Goal: Transaction & Acquisition: Subscribe to service/newsletter

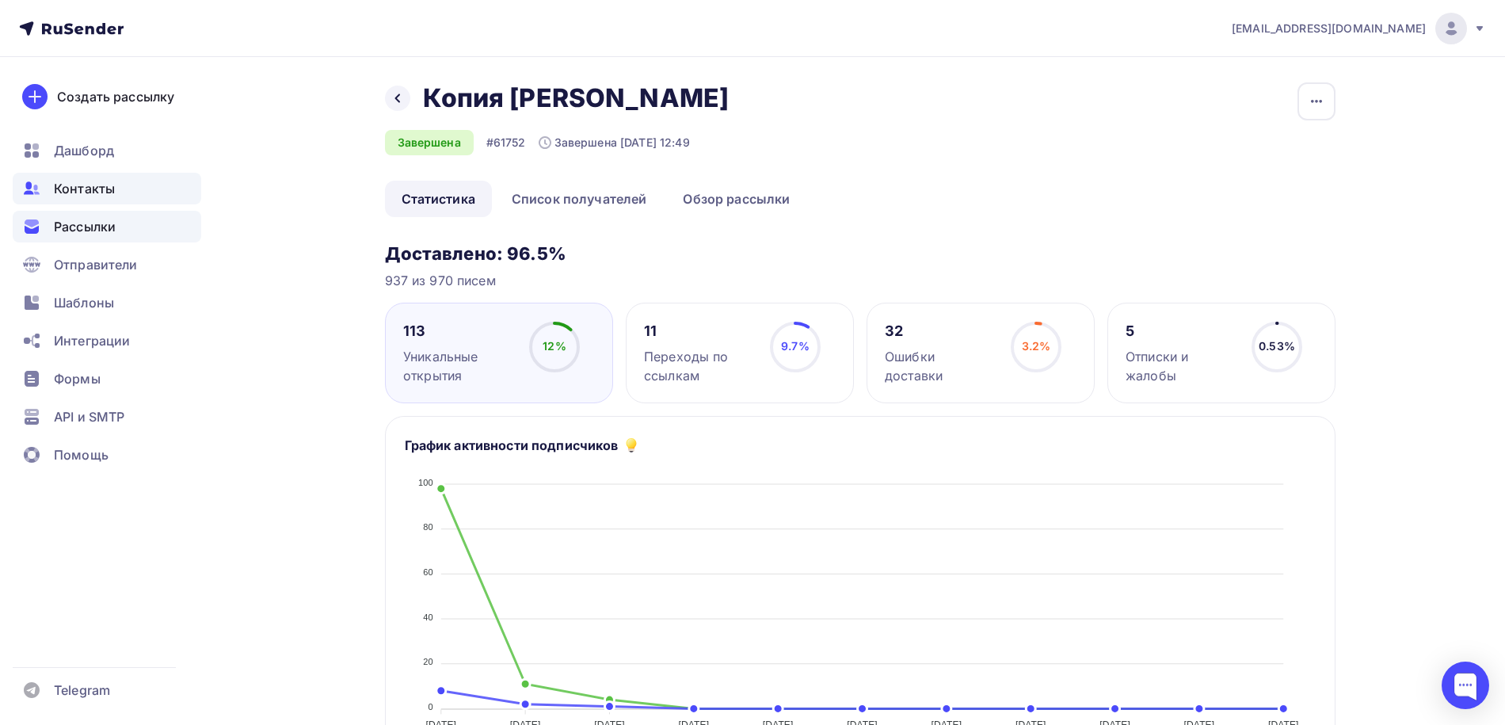
click at [116, 192] on div "Контакты" at bounding box center [107, 189] width 189 height 32
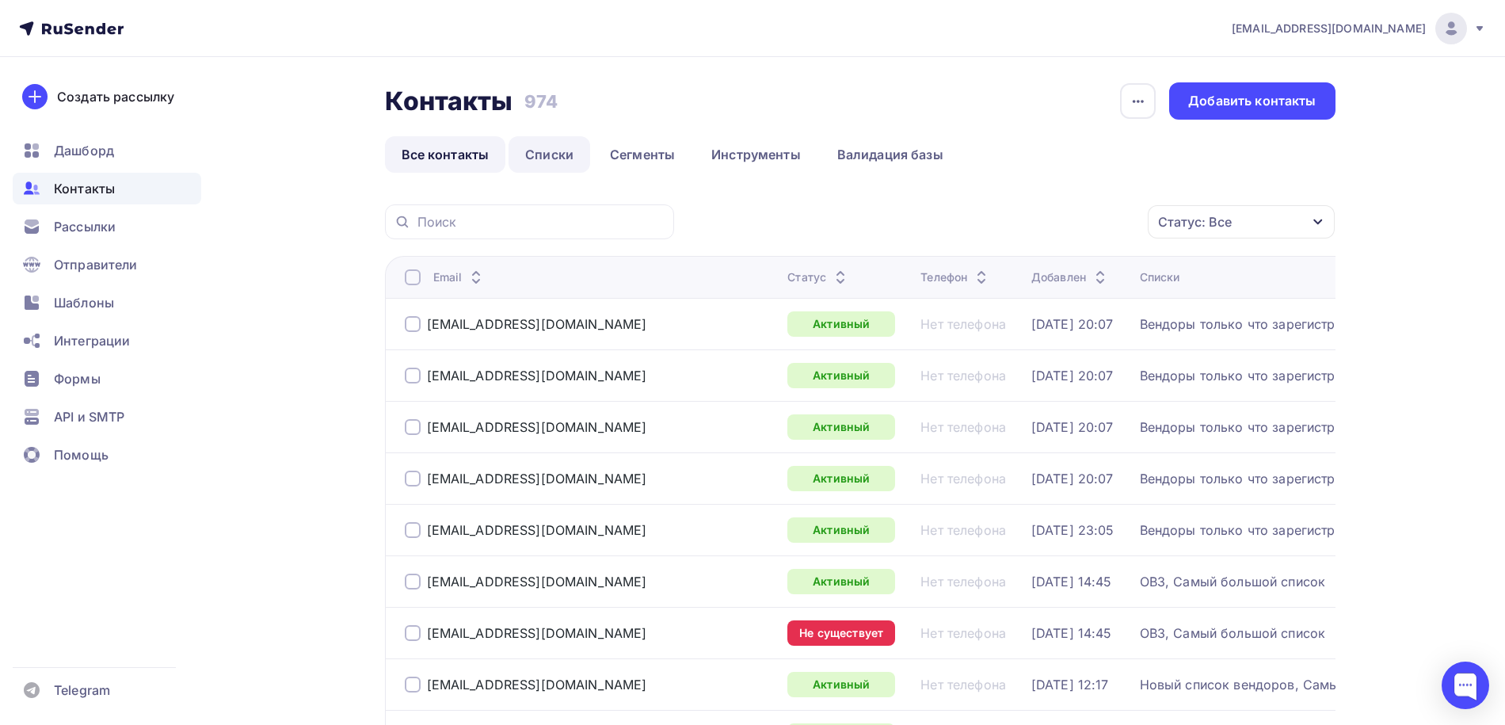
click at [559, 154] on link "Списки" at bounding box center [550, 154] width 82 height 36
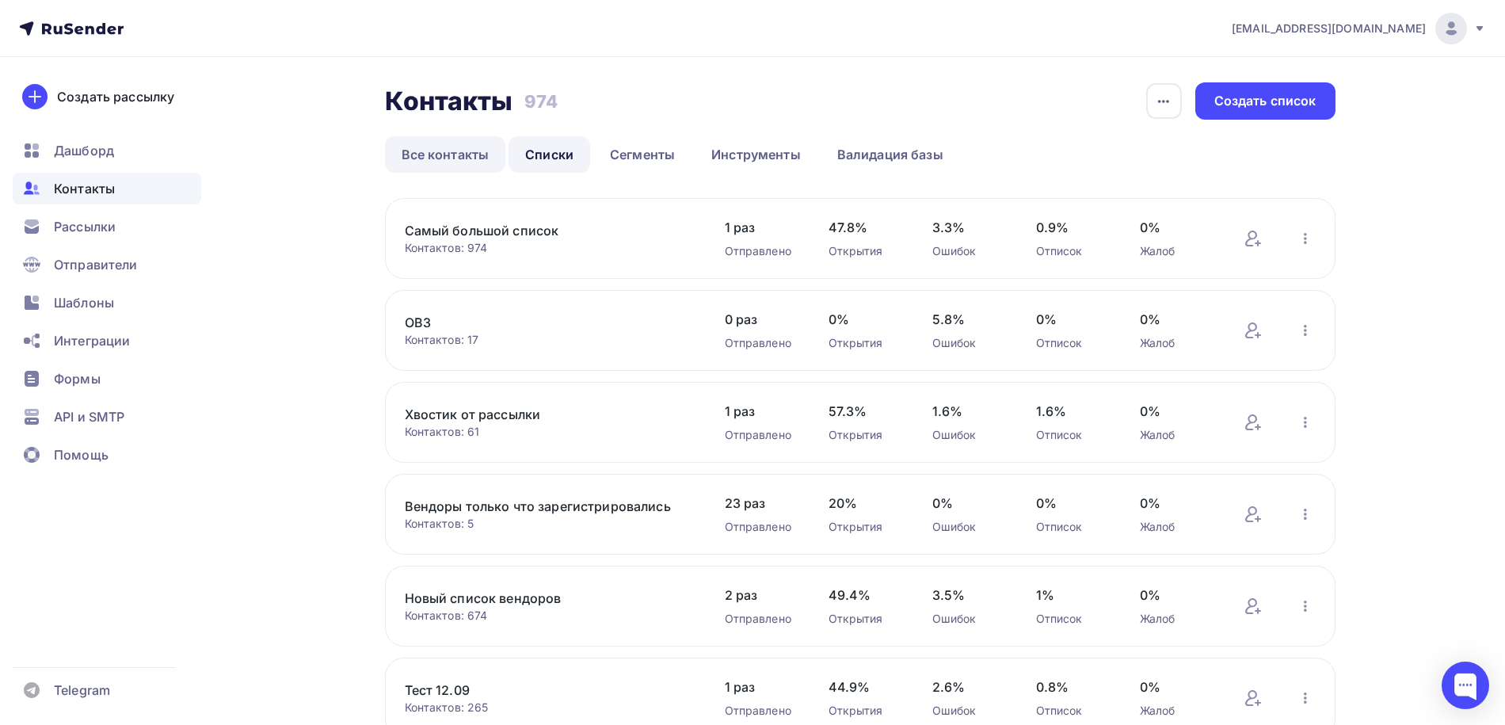
click at [468, 152] on link "Все контакты" at bounding box center [445, 154] width 121 height 36
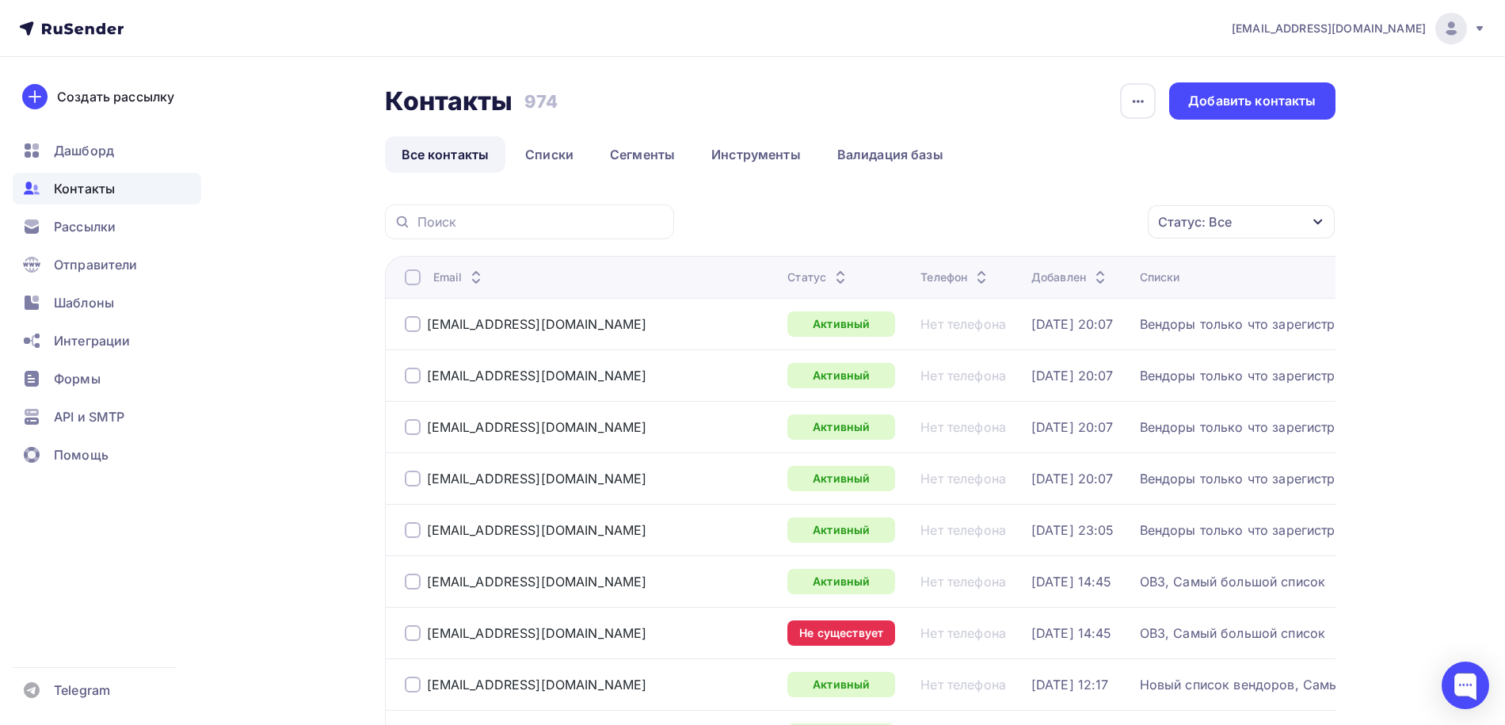
click at [409, 629] on div at bounding box center [413, 633] width 16 height 16
click at [978, 223] on div "Действие" at bounding box center [966, 221] width 61 height 19
click at [978, 335] on div "Удалить" at bounding box center [970, 332] width 52 height 19
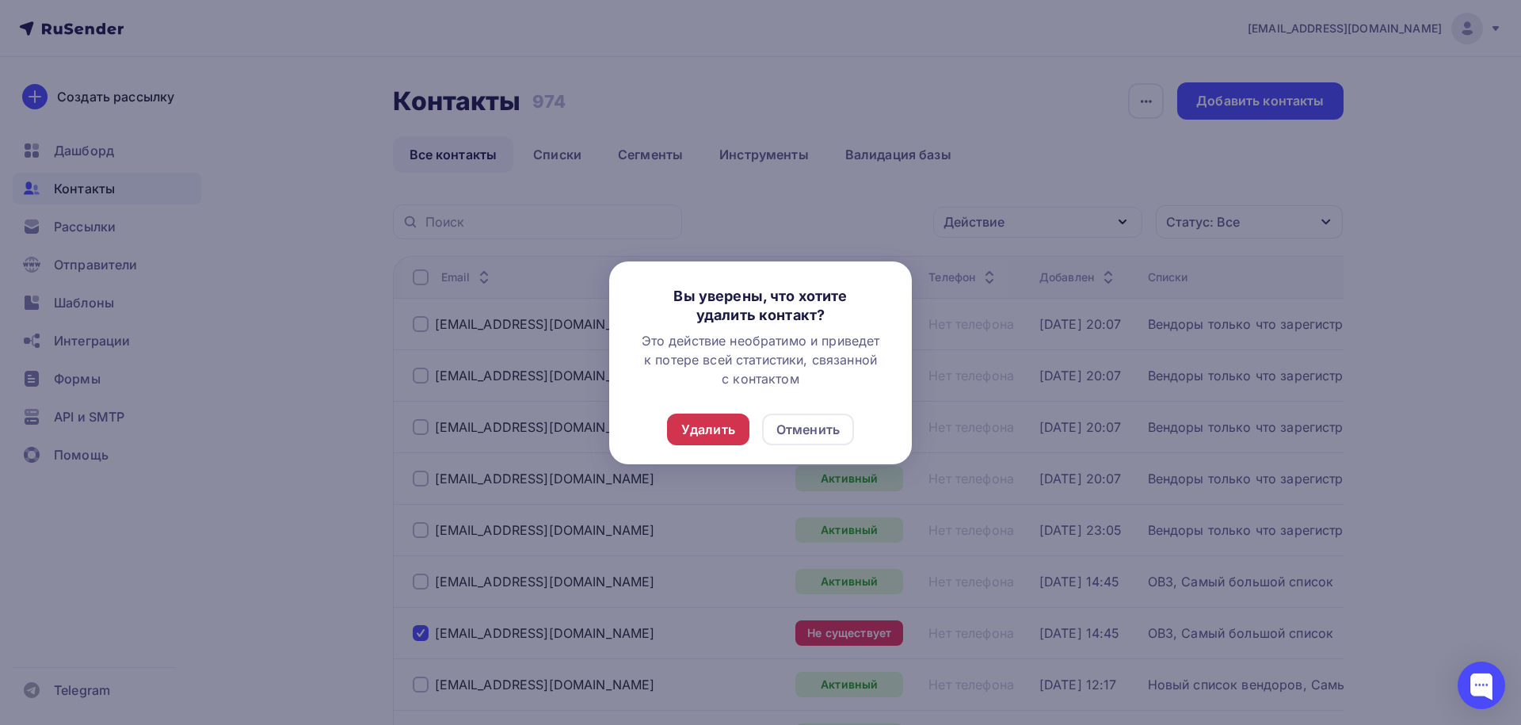
click at [721, 429] on div "Удалить" at bounding box center [708, 429] width 54 height 19
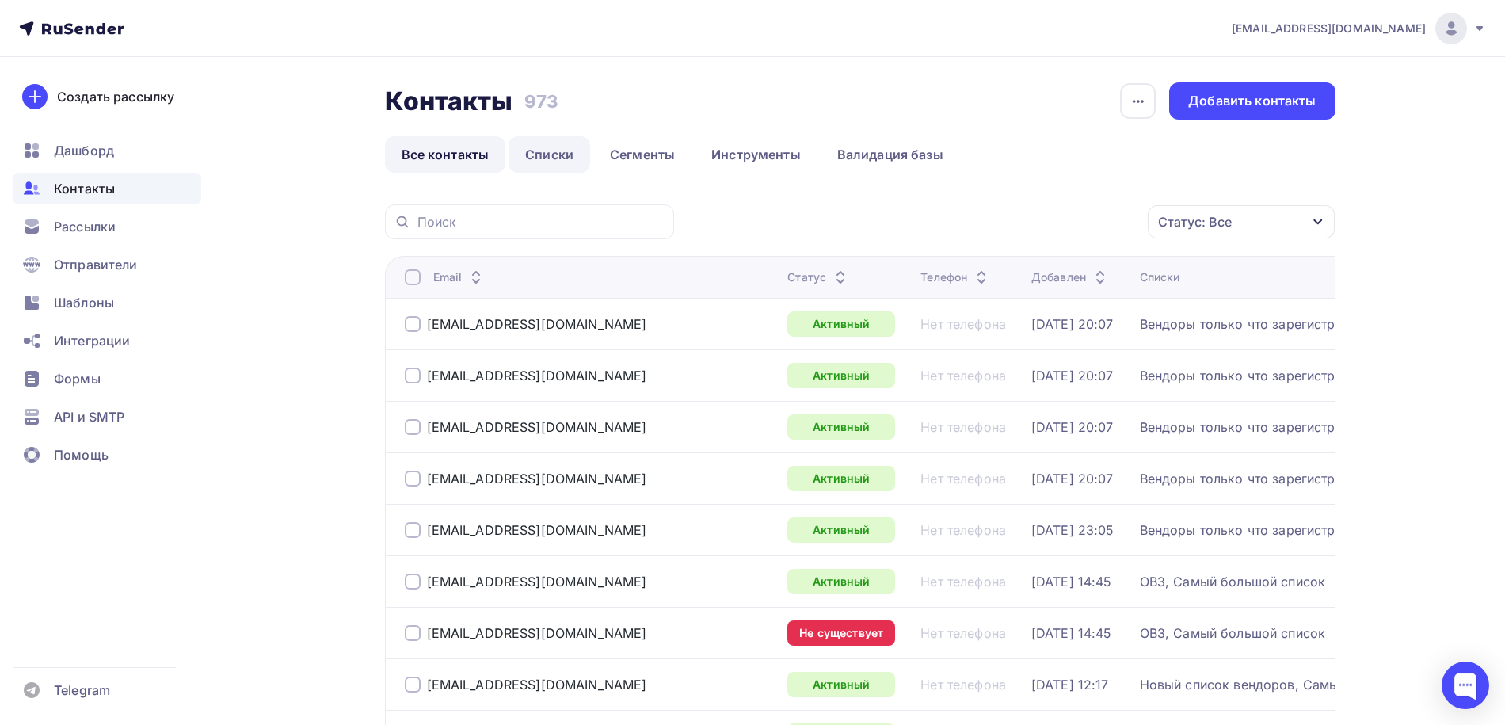
click at [565, 152] on link "Списки" at bounding box center [550, 154] width 82 height 36
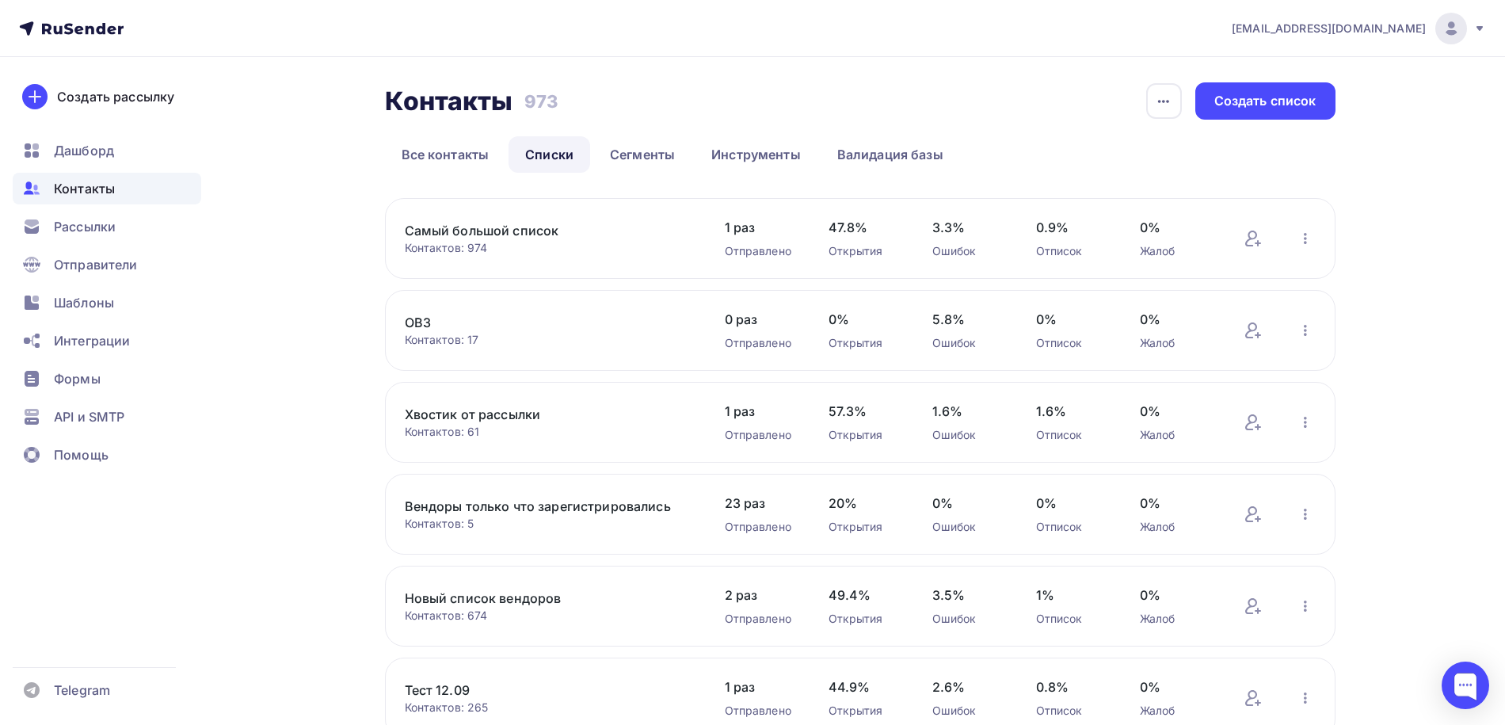
click at [502, 502] on link "Вендоры только что зарегистрировались" at bounding box center [539, 506] width 269 height 19
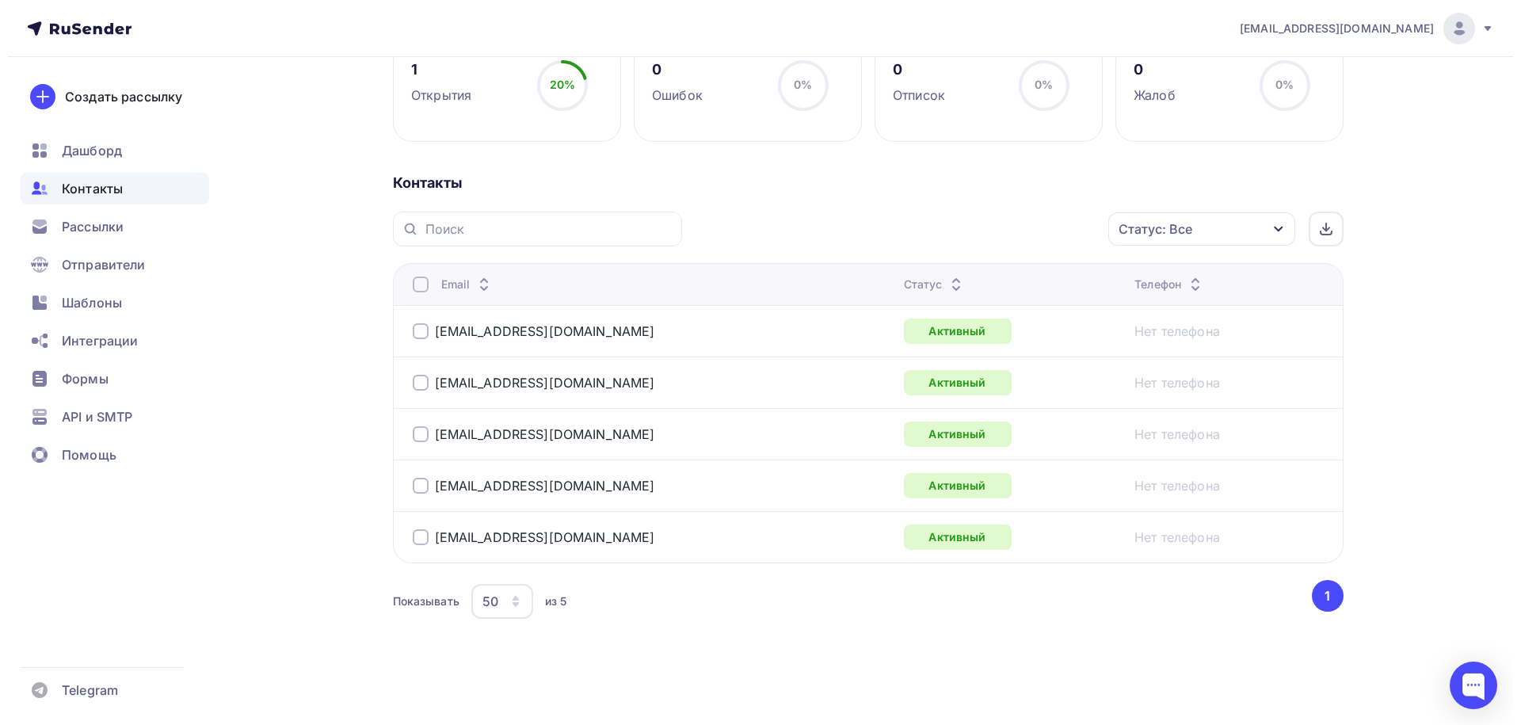
scroll to position [250, 0]
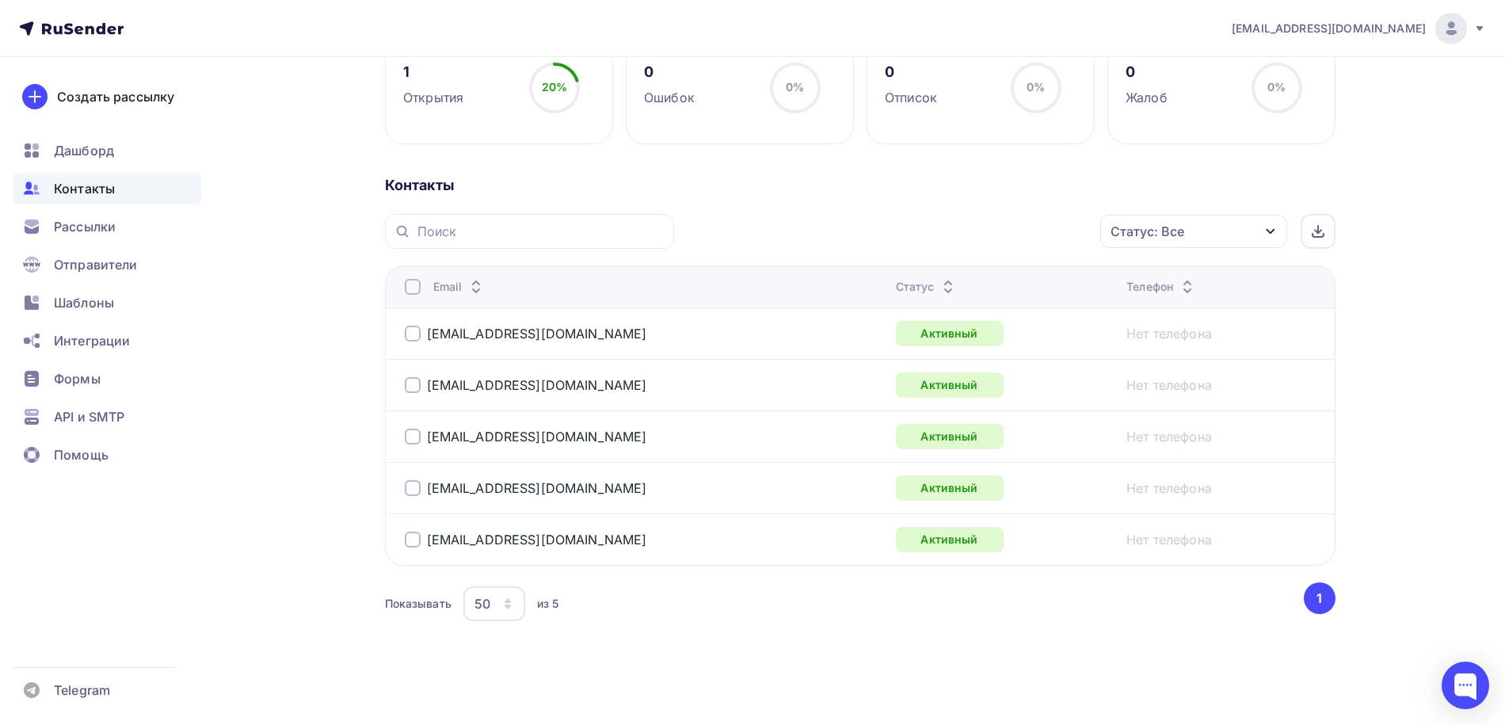
click at [415, 288] on div at bounding box center [413, 287] width 16 height 16
click at [976, 219] on div "Действие" at bounding box center [982, 231] width 209 height 31
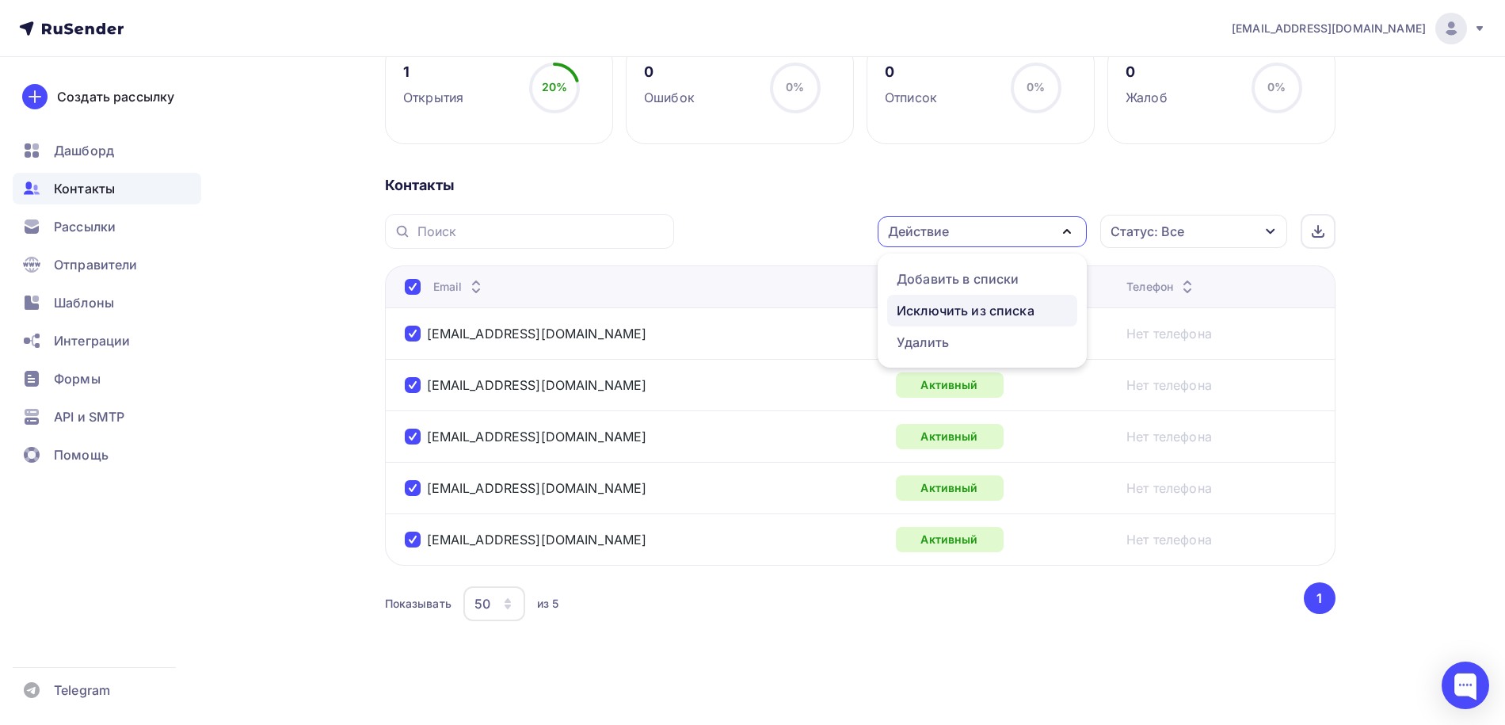
click at [932, 318] on link "Исключить из списка" at bounding box center [982, 311] width 190 height 32
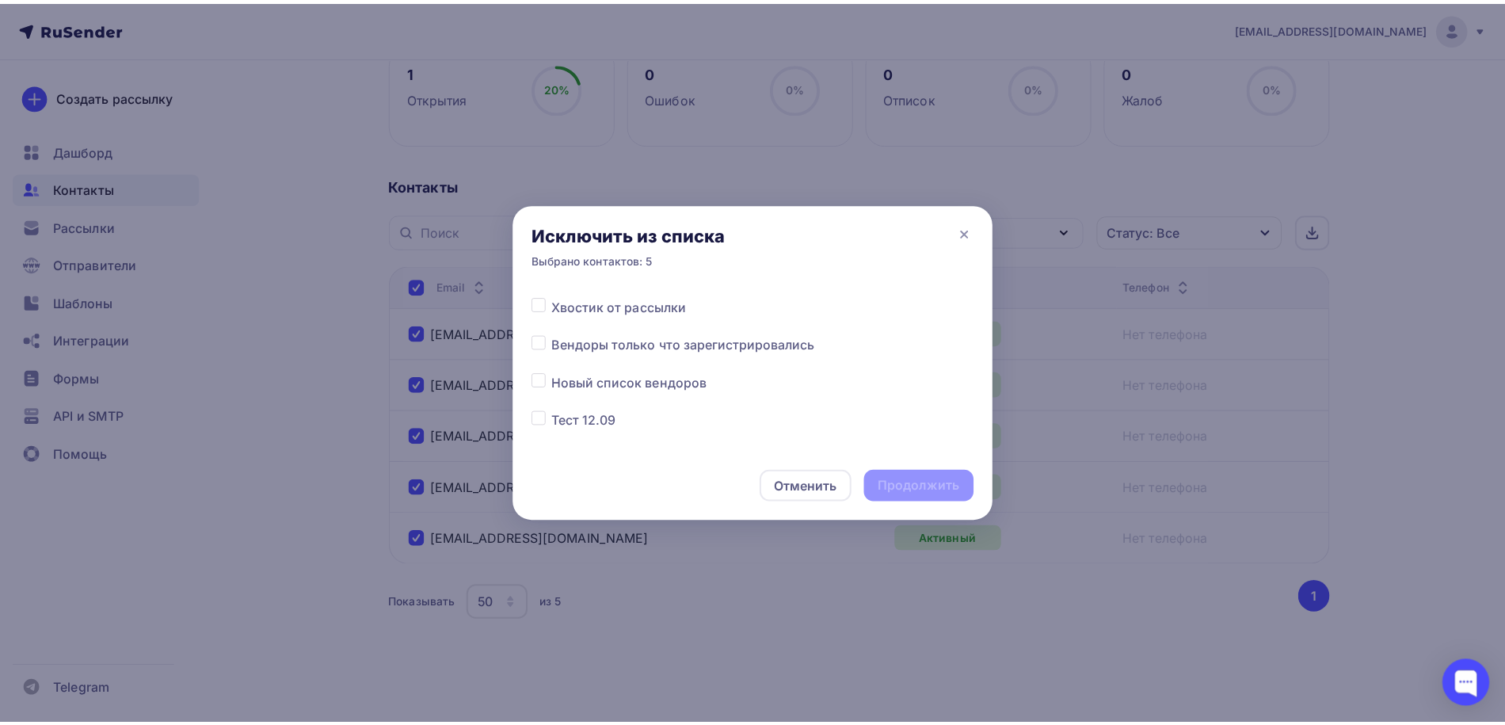
scroll to position [105, 0]
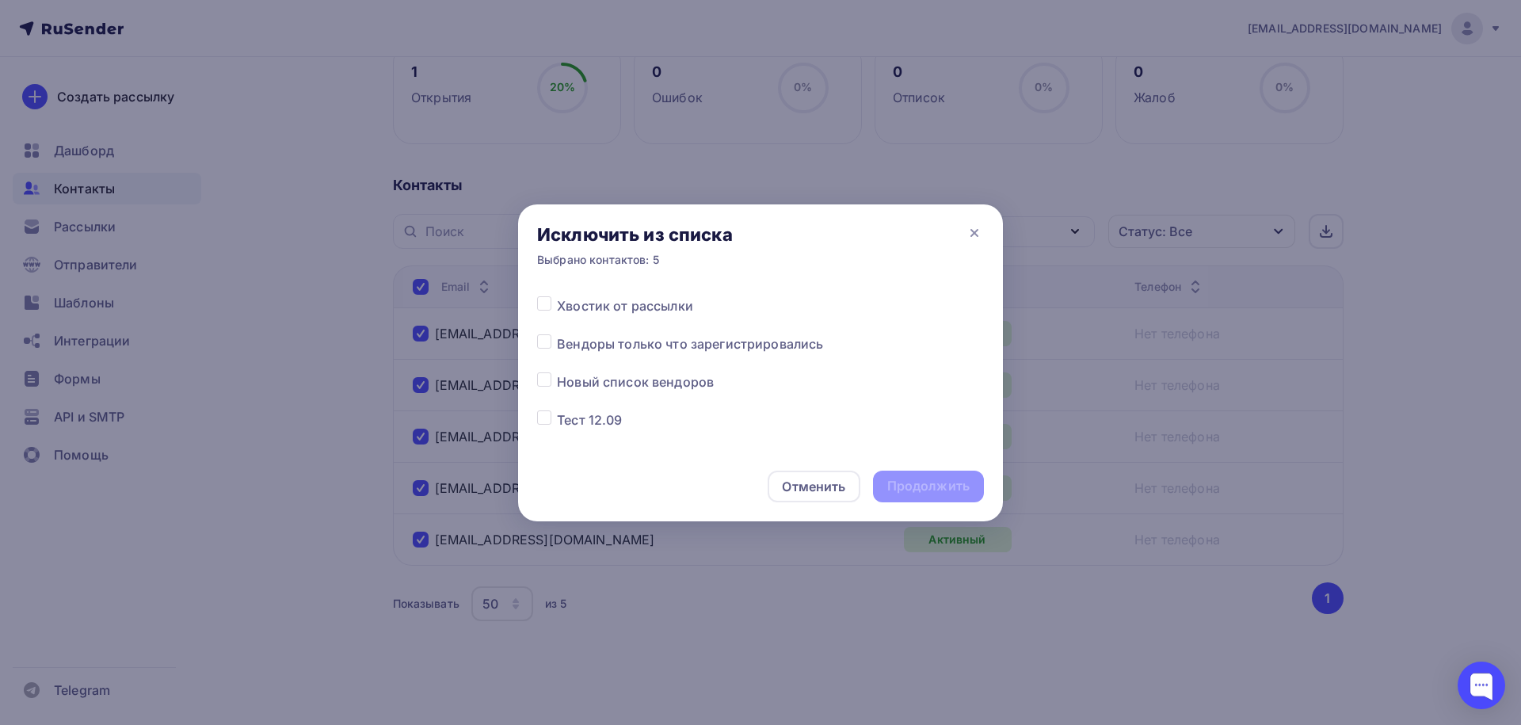
click at [557, 334] on label at bounding box center [557, 334] width 0 height 0
click at [548, 348] on input "checkbox" at bounding box center [544, 341] width 14 height 14
checkbox input "true"
click at [913, 491] on div "Продолжить" at bounding box center [928, 486] width 82 height 18
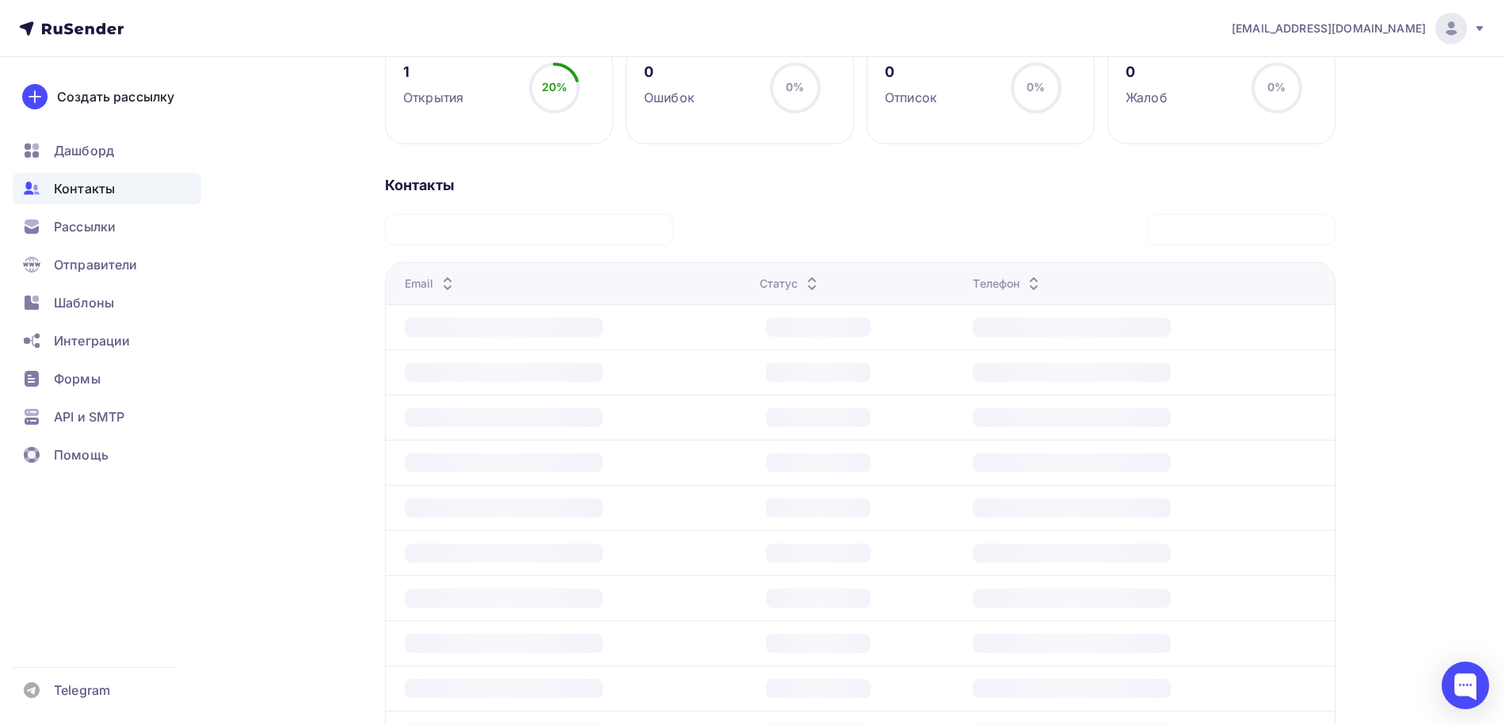
scroll to position [0, 0]
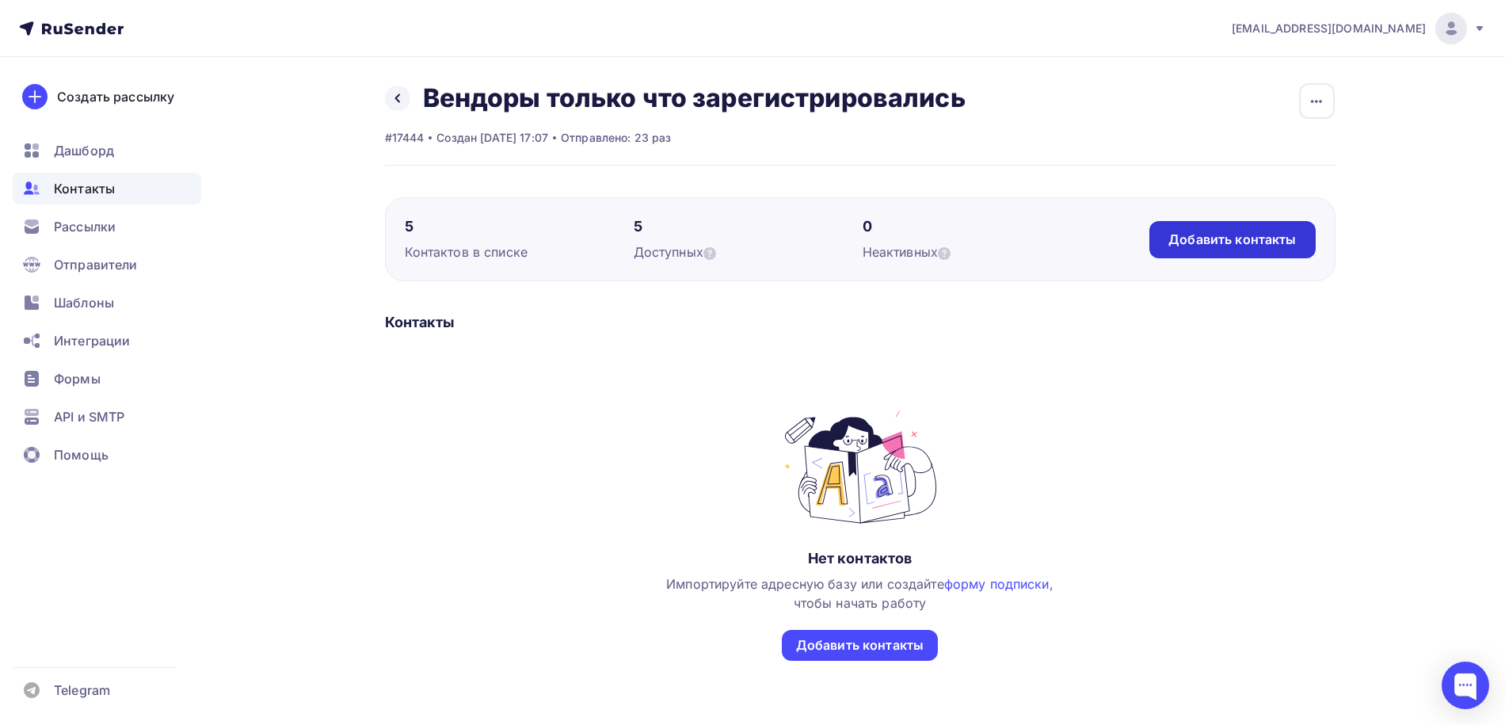
click at [1188, 244] on div "Добавить контакты" at bounding box center [1233, 240] width 128 height 18
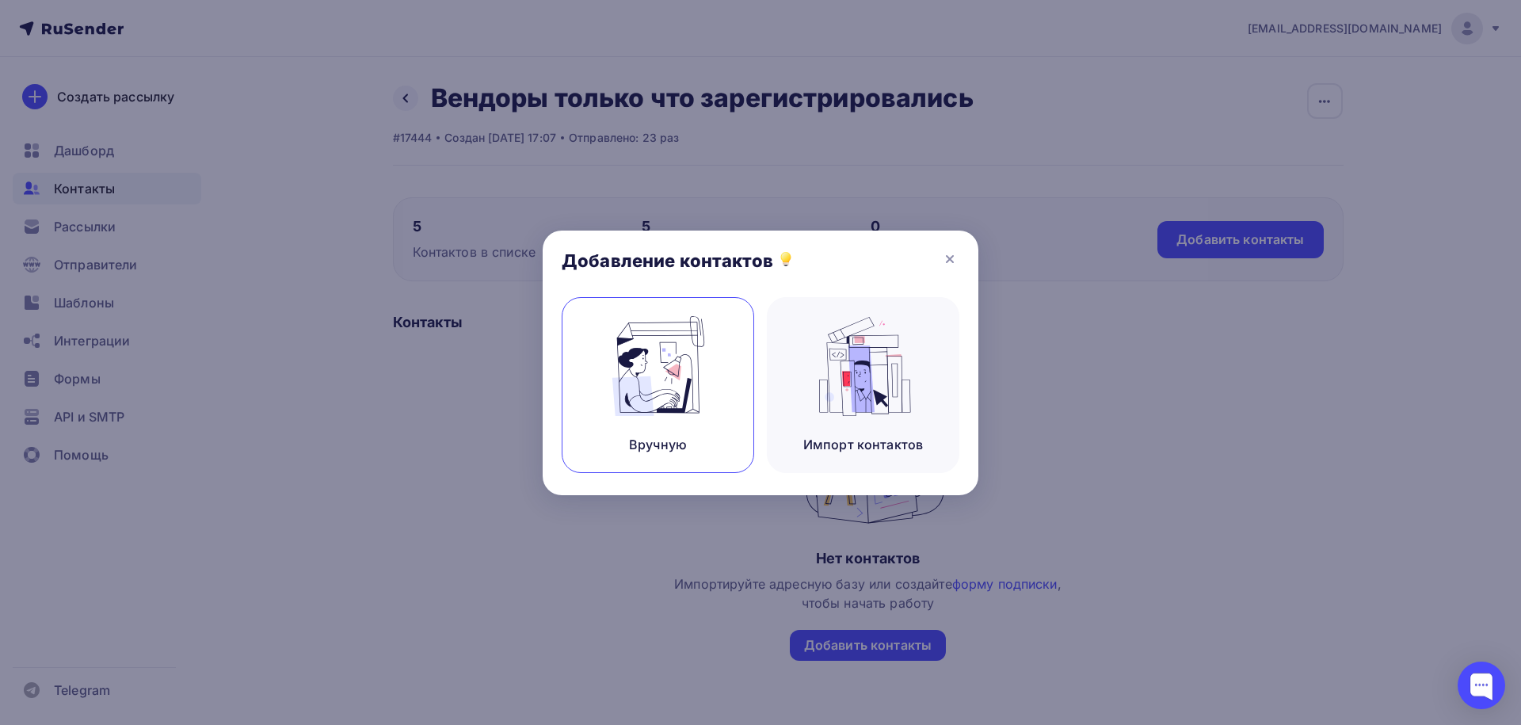
click at [670, 364] on img at bounding box center [658, 366] width 106 height 100
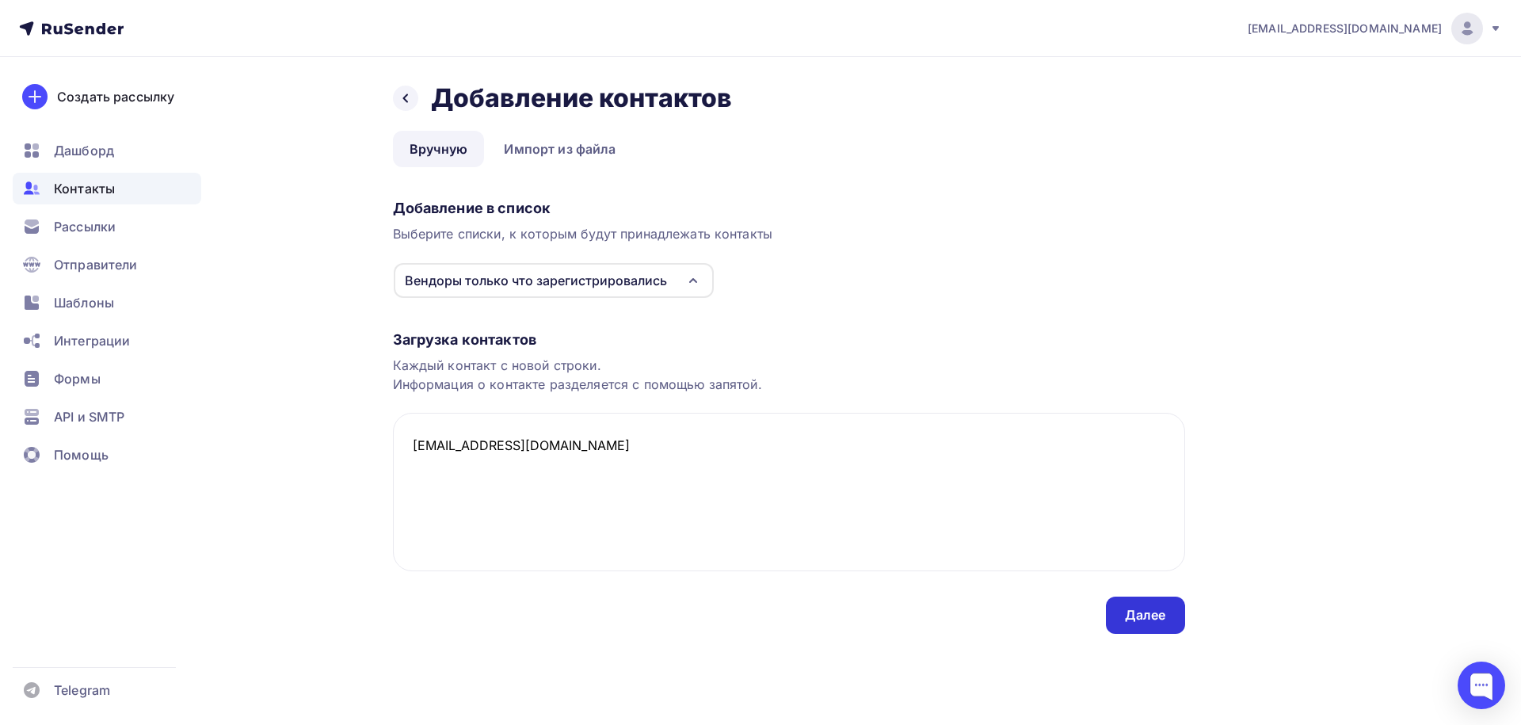
type textarea "[EMAIL_ADDRESS][DOMAIN_NAME]"
click at [1143, 612] on div "Далее" at bounding box center [1145, 615] width 41 height 18
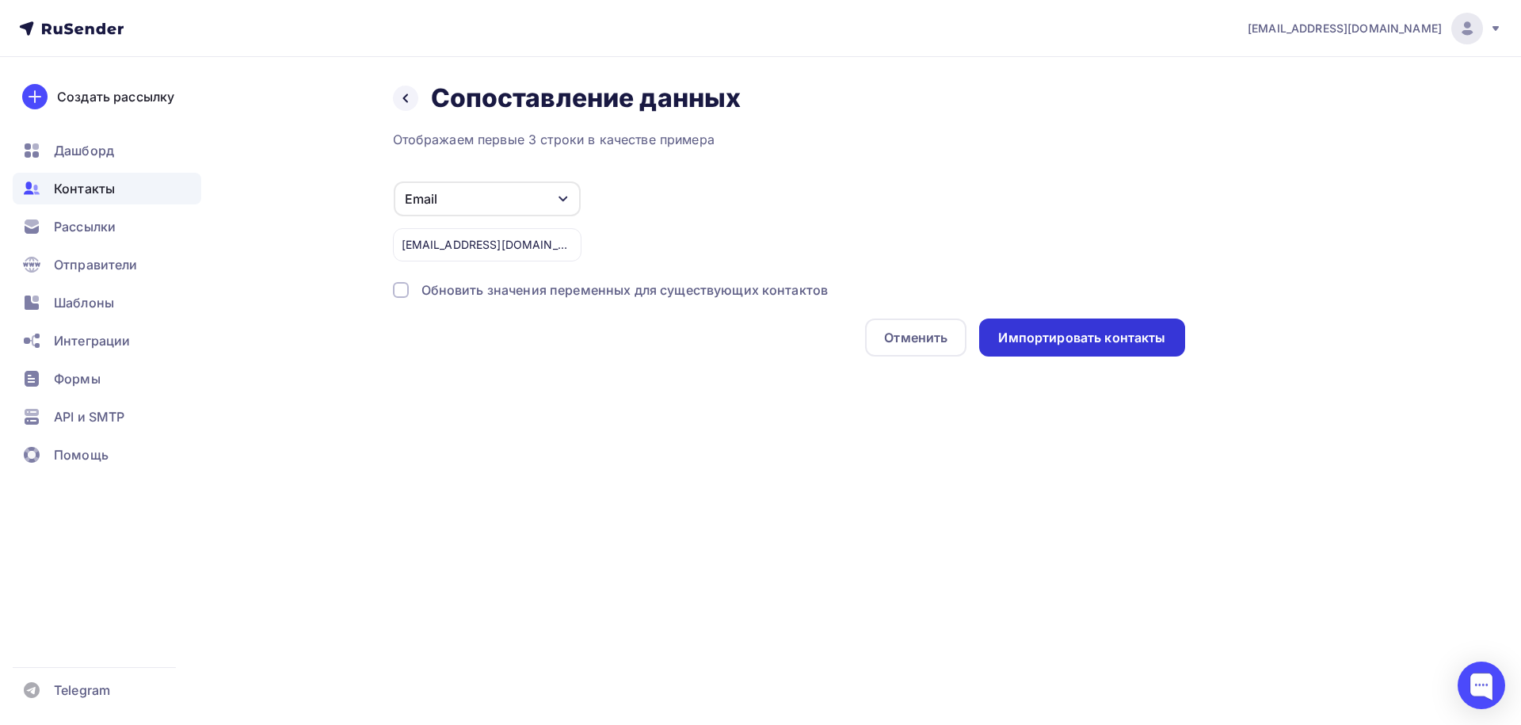
click at [1056, 339] on div "Импортировать контакты" at bounding box center [1081, 338] width 167 height 18
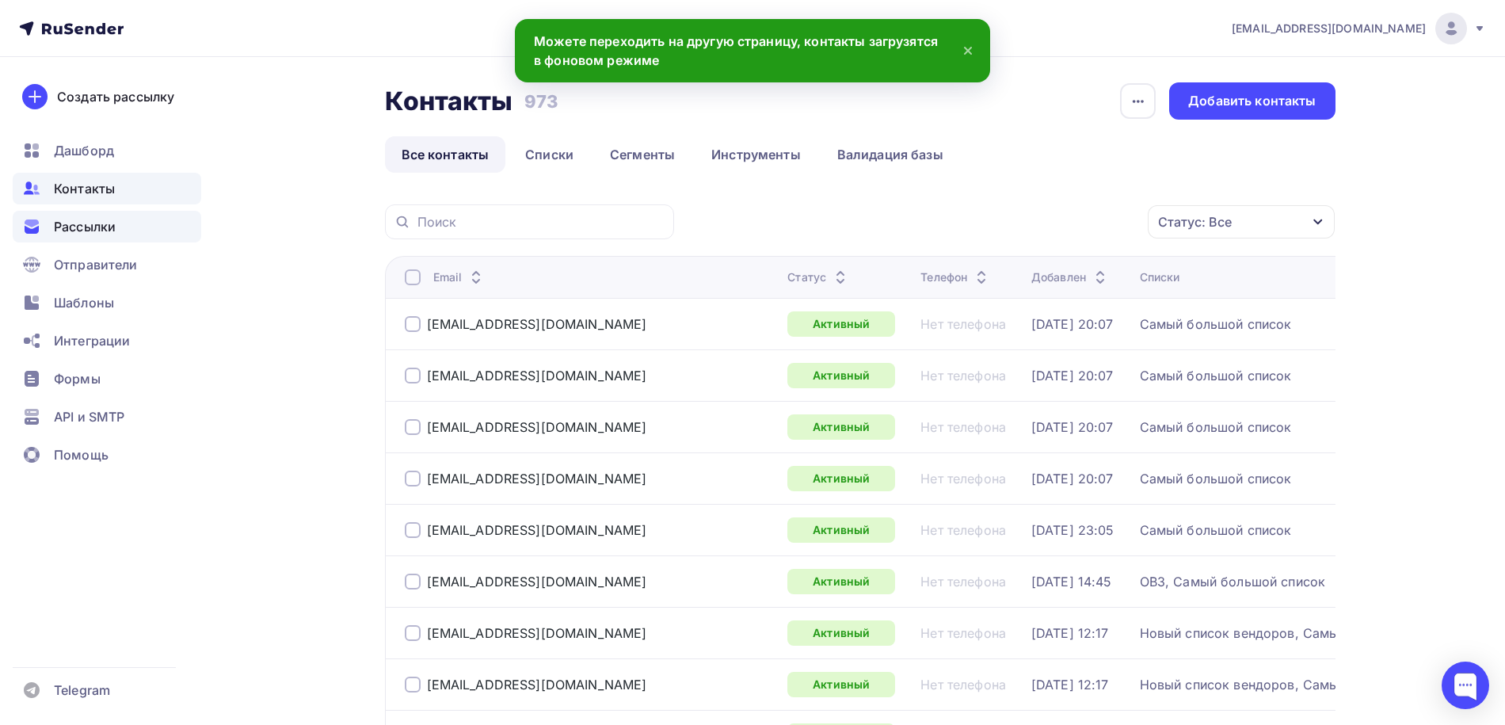
click at [90, 227] on span "Рассылки" at bounding box center [85, 226] width 62 height 19
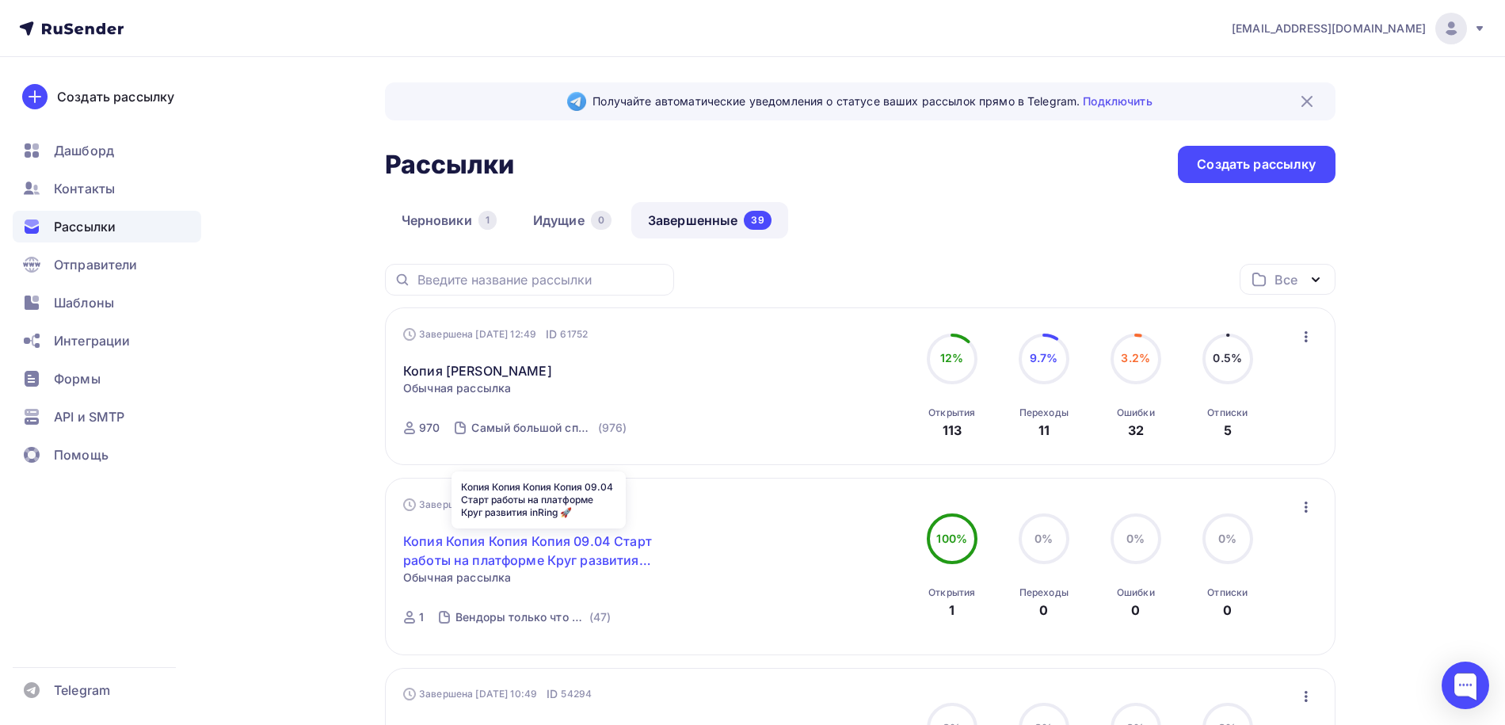
click at [531, 539] on link "Копия Копия Копия Копия 09.04 Старт работы на платформе Круг развития inRing 🚀" at bounding box center [539, 551] width 272 height 38
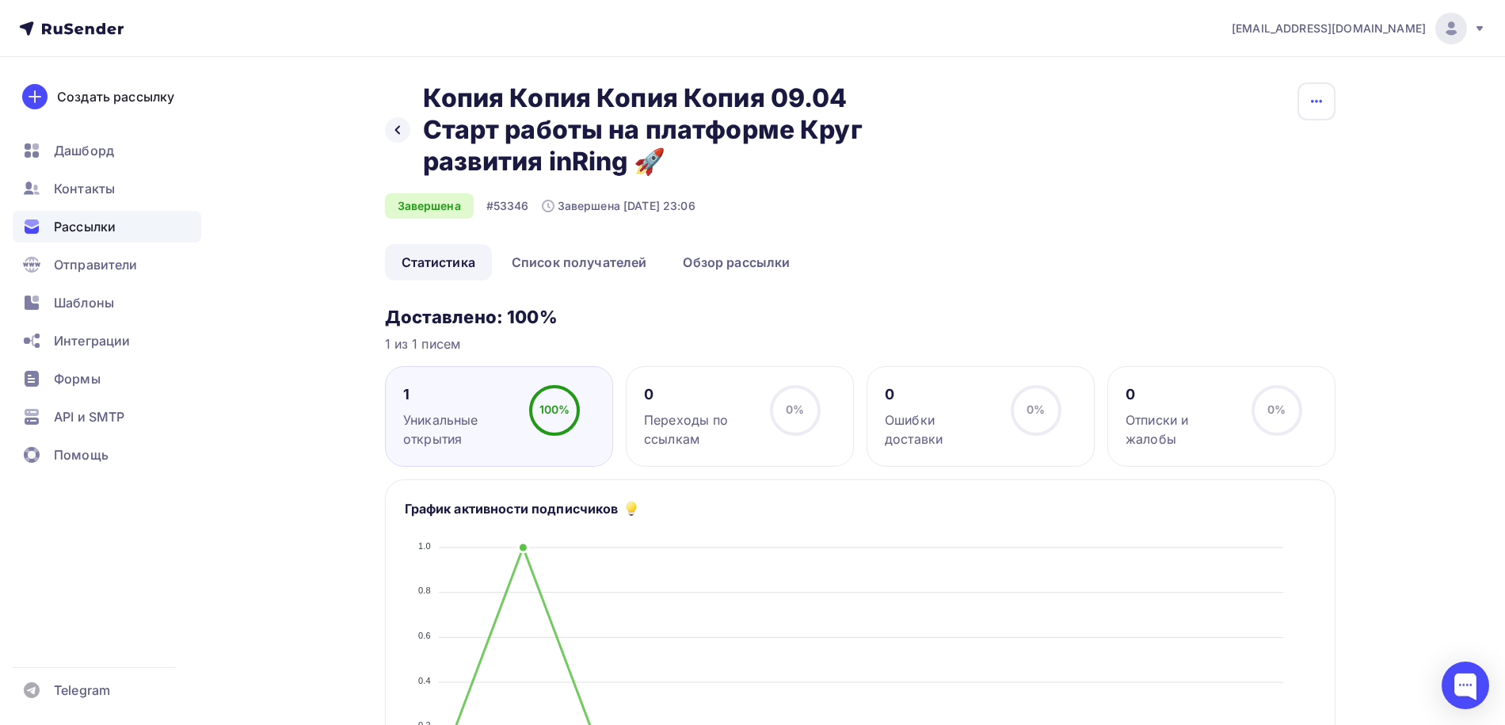
click at [1317, 102] on icon "button" at bounding box center [1316, 101] width 19 height 19
click at [959, 307] on h3 "Доставлено: 100%" at bounding box center [860, 317] width 951 height 22
click at [1308, 107] on icon "button" at bounding box center [1316, 101] width 19 height 19
click at [1263, 144] on div "Копировать" at bounding box center [1256, 151] width 152 height 19
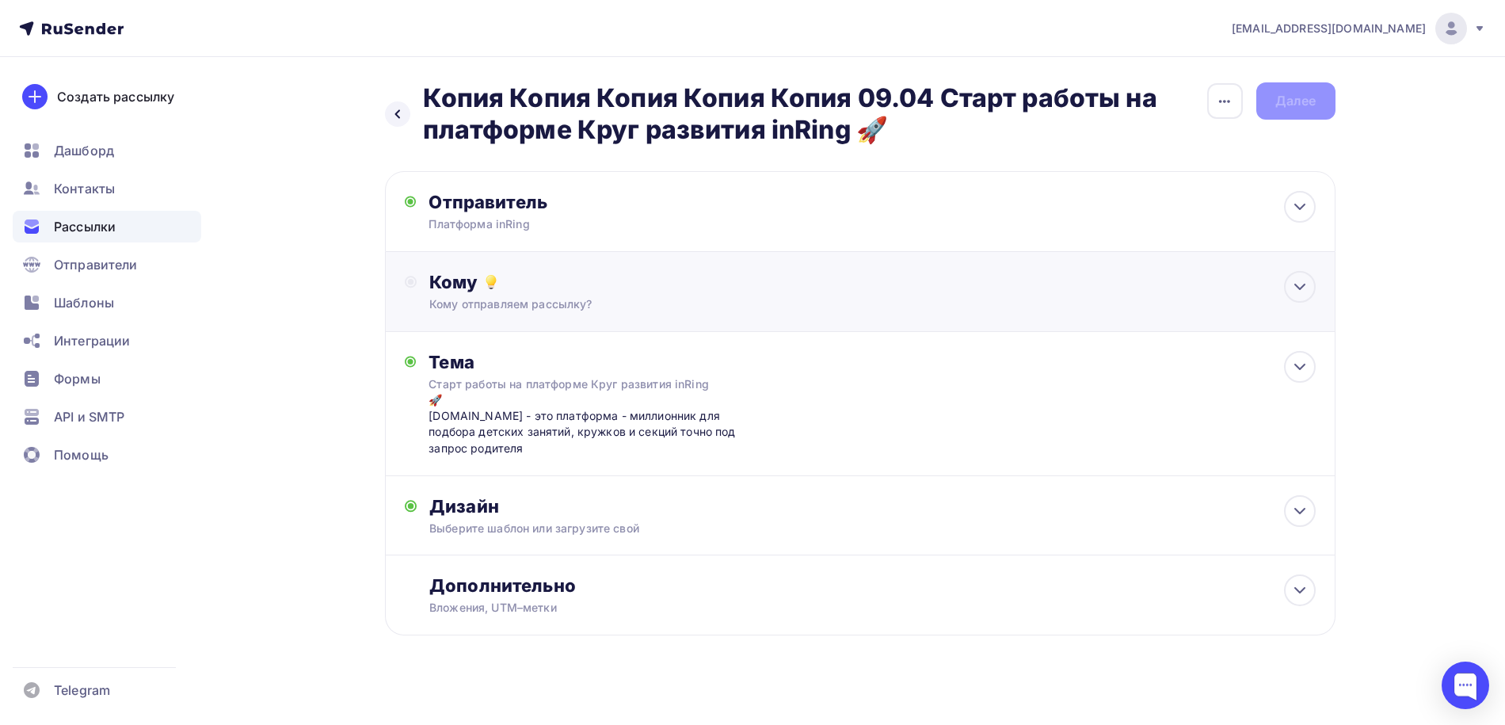
click at [684, 294] on div "Кому Кому отправляем рассылку? Списки получателей Выберите список Все списки id…" at bounding box center [872, 291] width 886 height 41
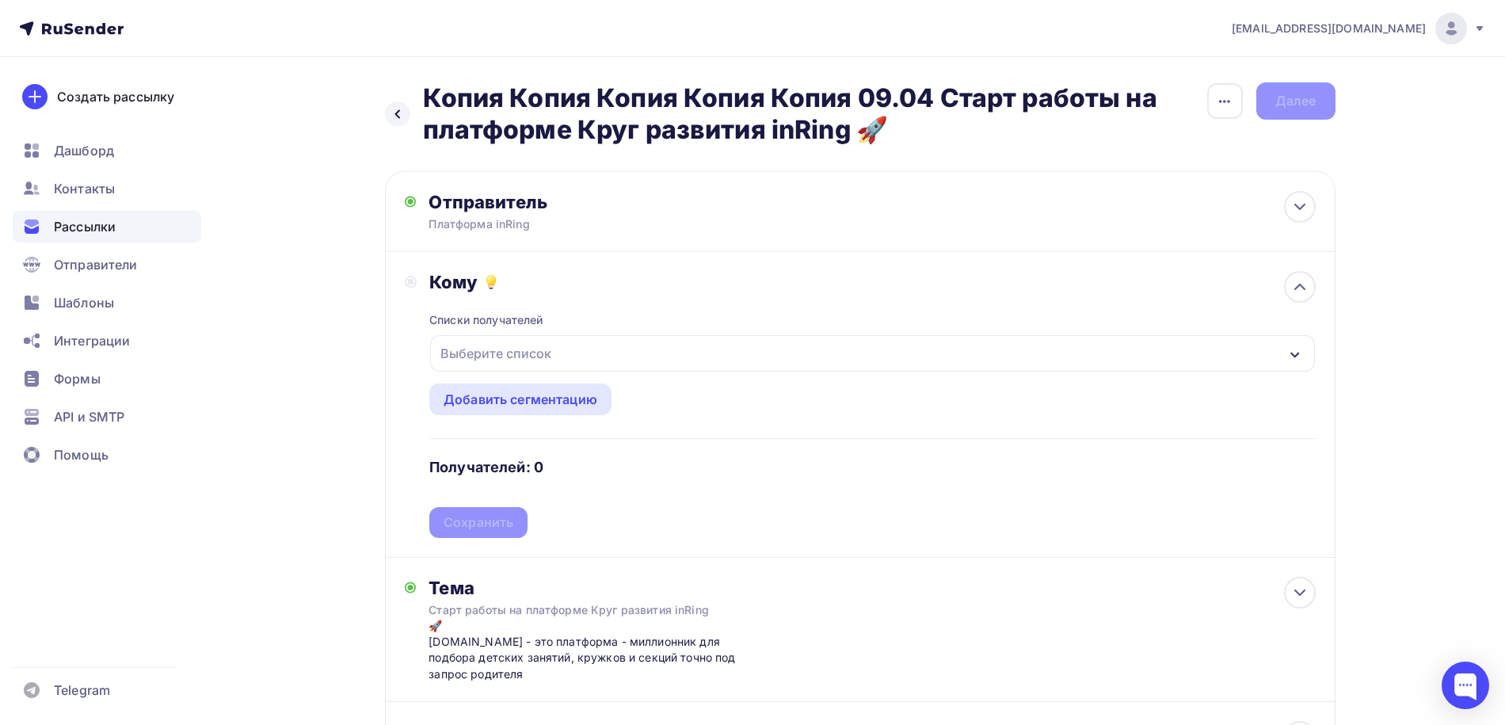
click at [528, 353] on div "Выберите список" at bounding box center [496, 353] width 124 height 29
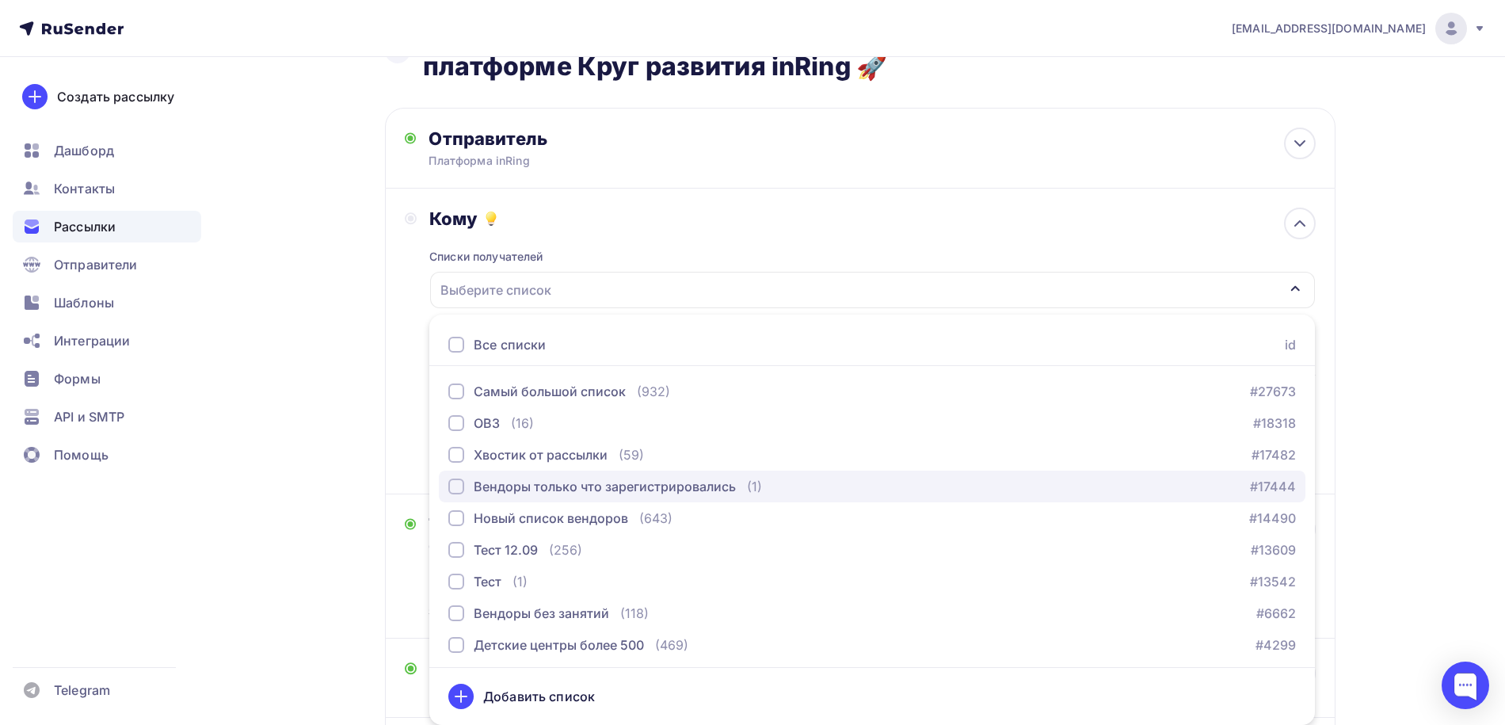
click at [464, 486] on div "Вендоры только что зарегистрировались" at bounding box center [592, 486] width 288 height 19
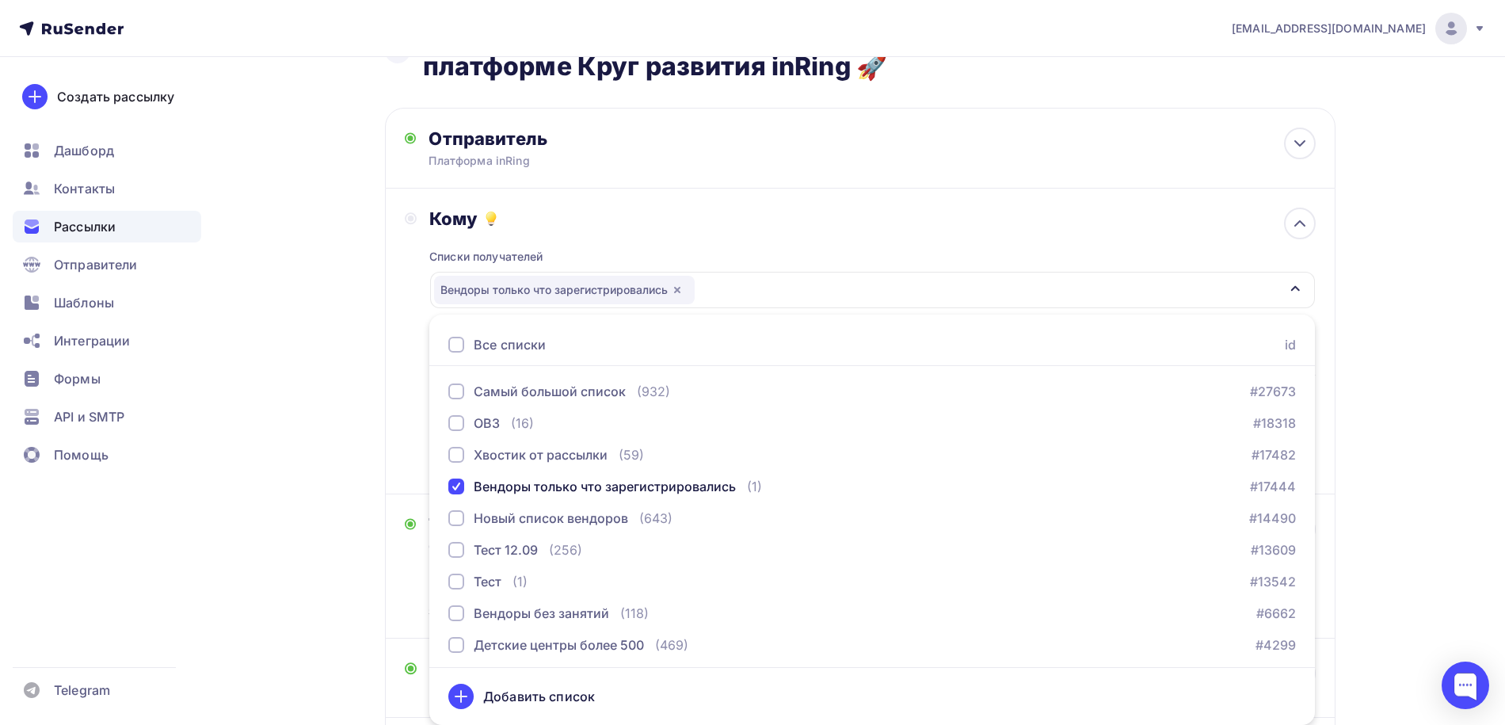
click at [326, 414] on div "Назад Копия Копия Копия Копия Копия 09.04 Старт работы на платформе Круг развит…" at bounding box center [753, 447] width 1299 height 906
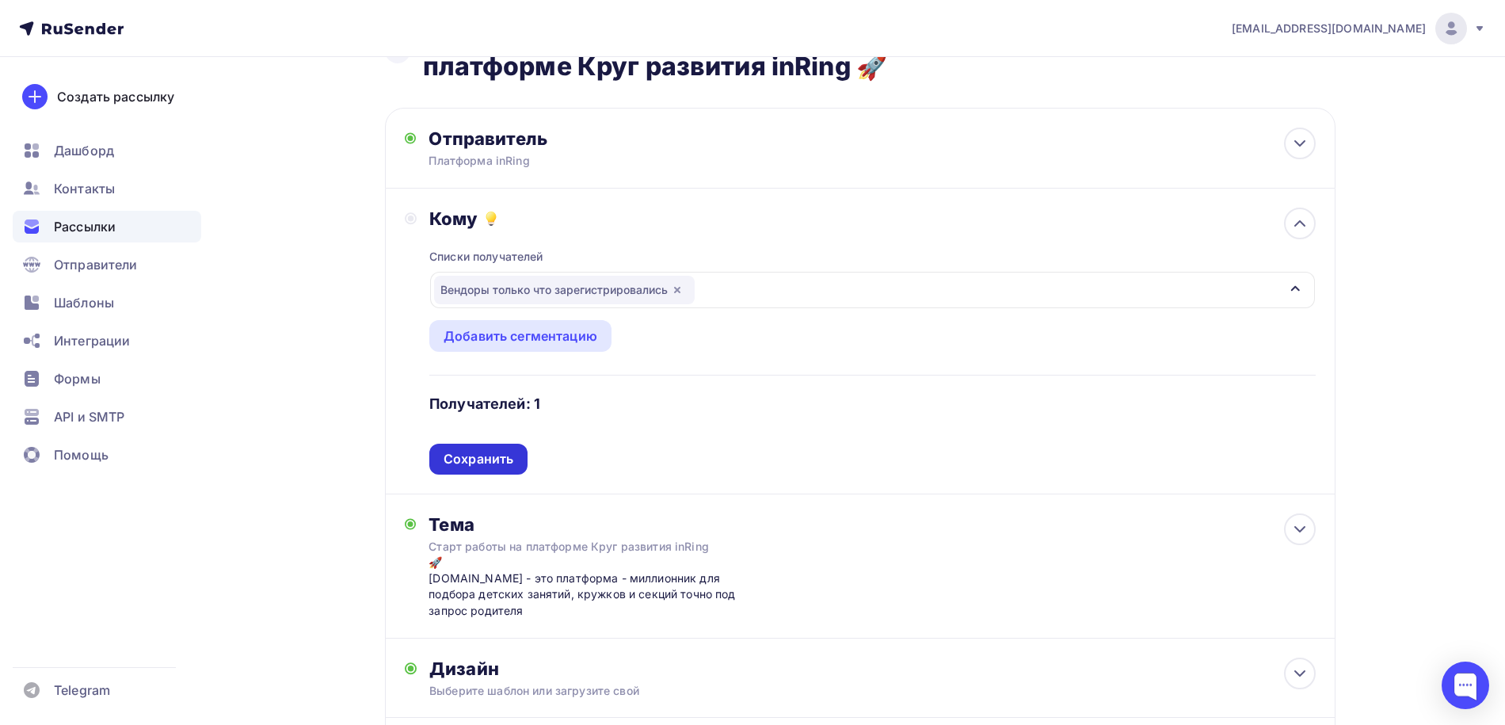
click at [459, 471] on div "Сохранить" at bounding box center [478, 459] width 98 height 31
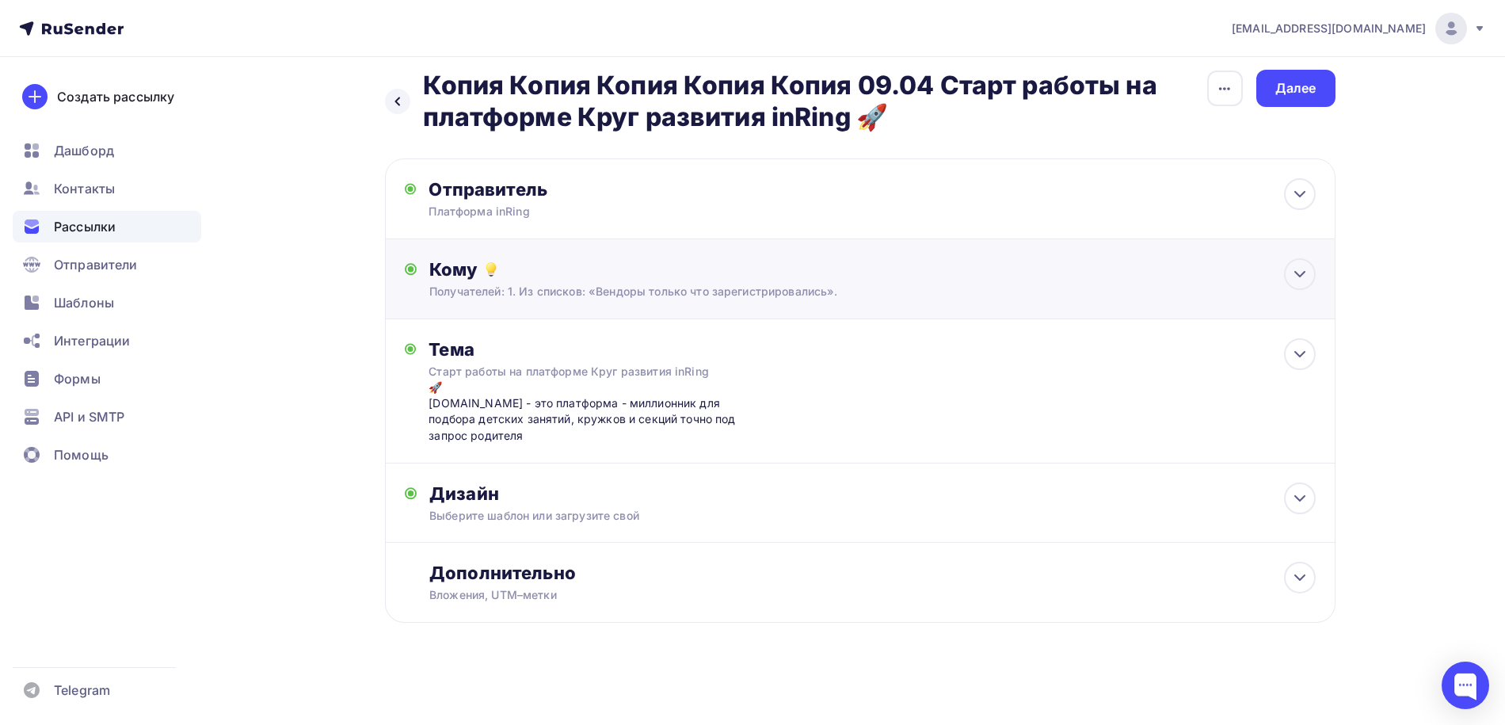
scroll to position [14, 0]
click at [1295, 87] on div "Далее" at bounding box center [1296, 88] width 41 height 18
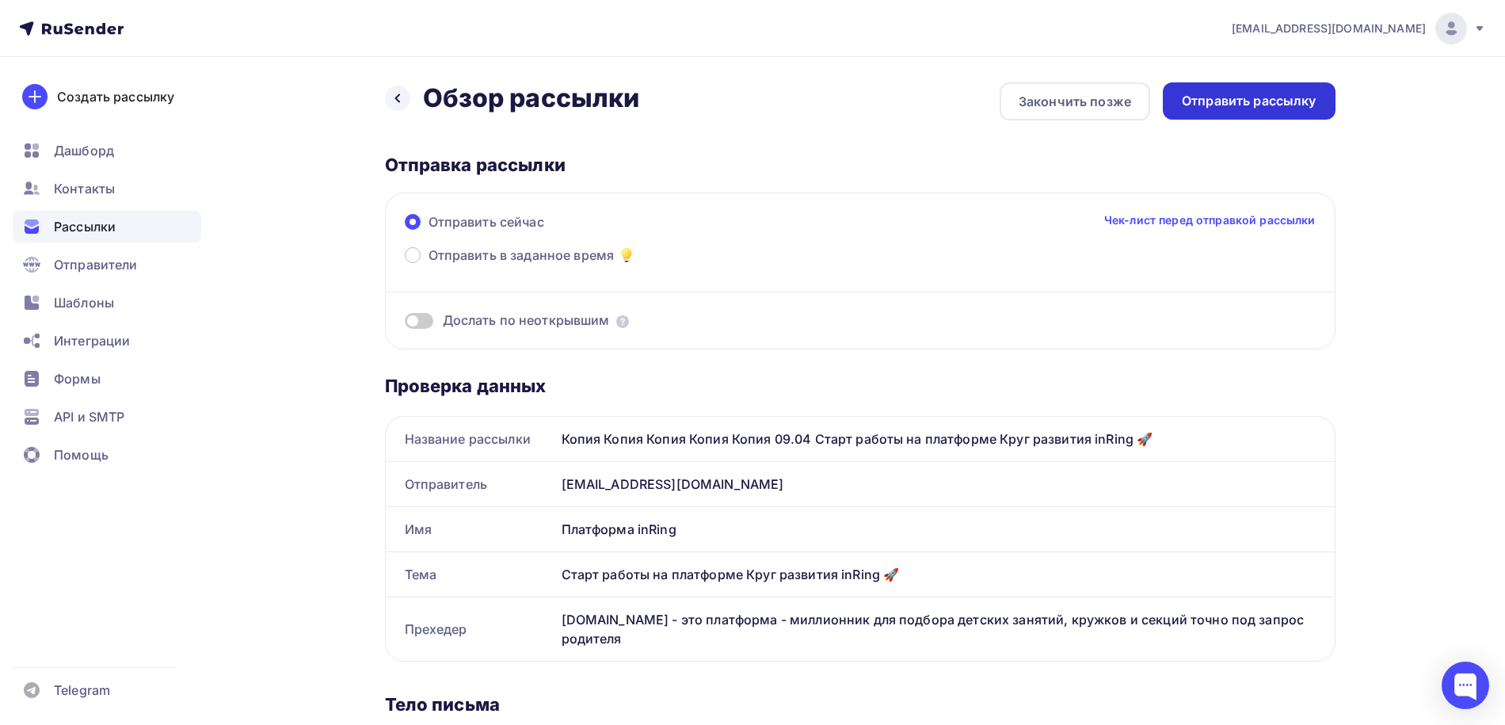
click at [1246, 99] on div "Отправить рассылку" at bounding box center [1249, 101] width 135 height 18
